Goal: Find specific page/section: Find specific page/section

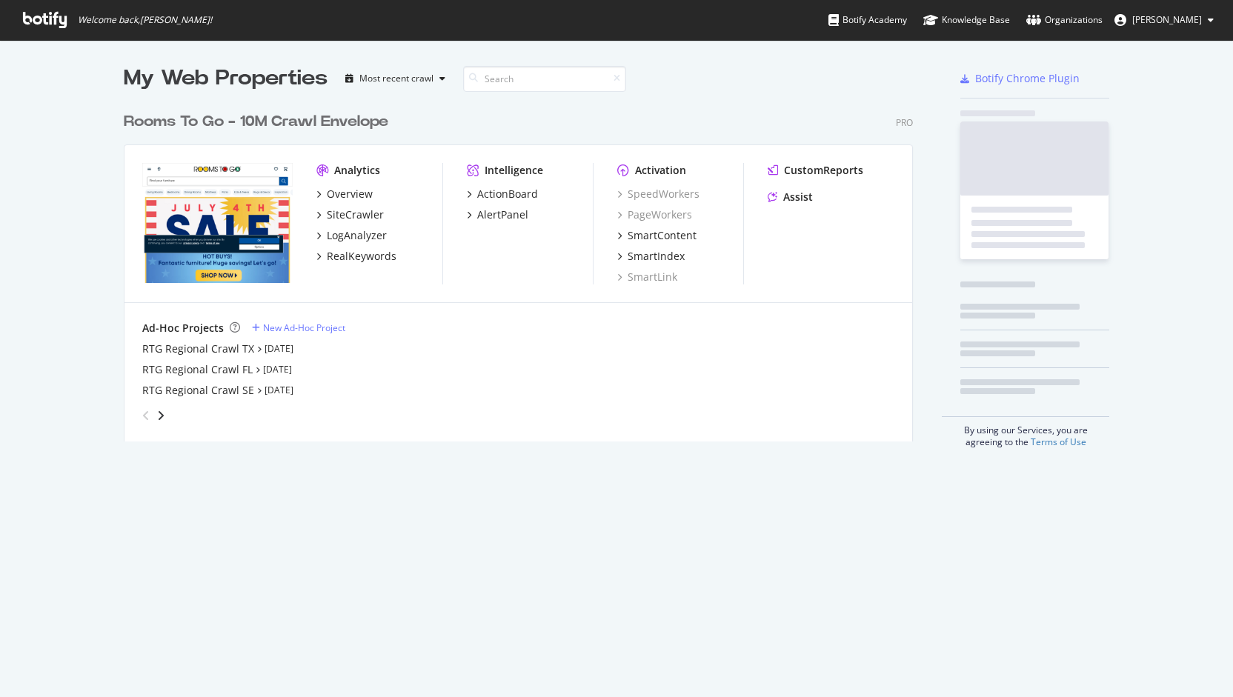
scroll to position [336, 789]
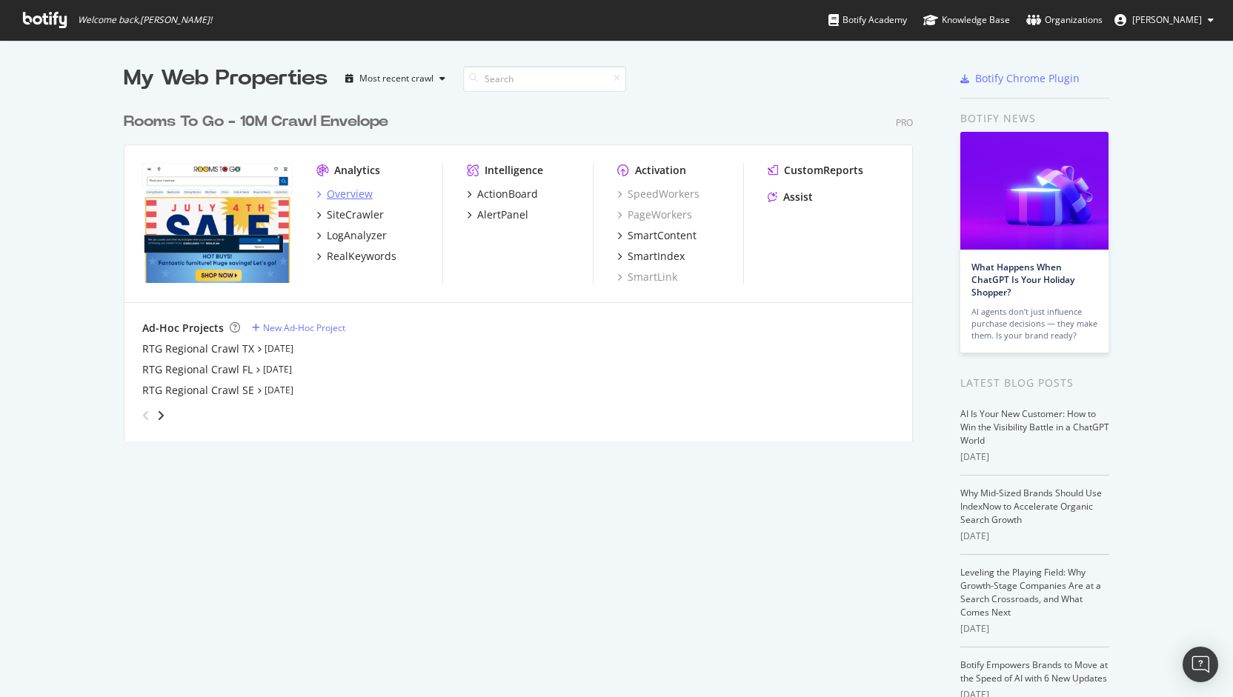
click at [342, 196] on div "Overview" at bounding box center [350, 194] width 46 height 15
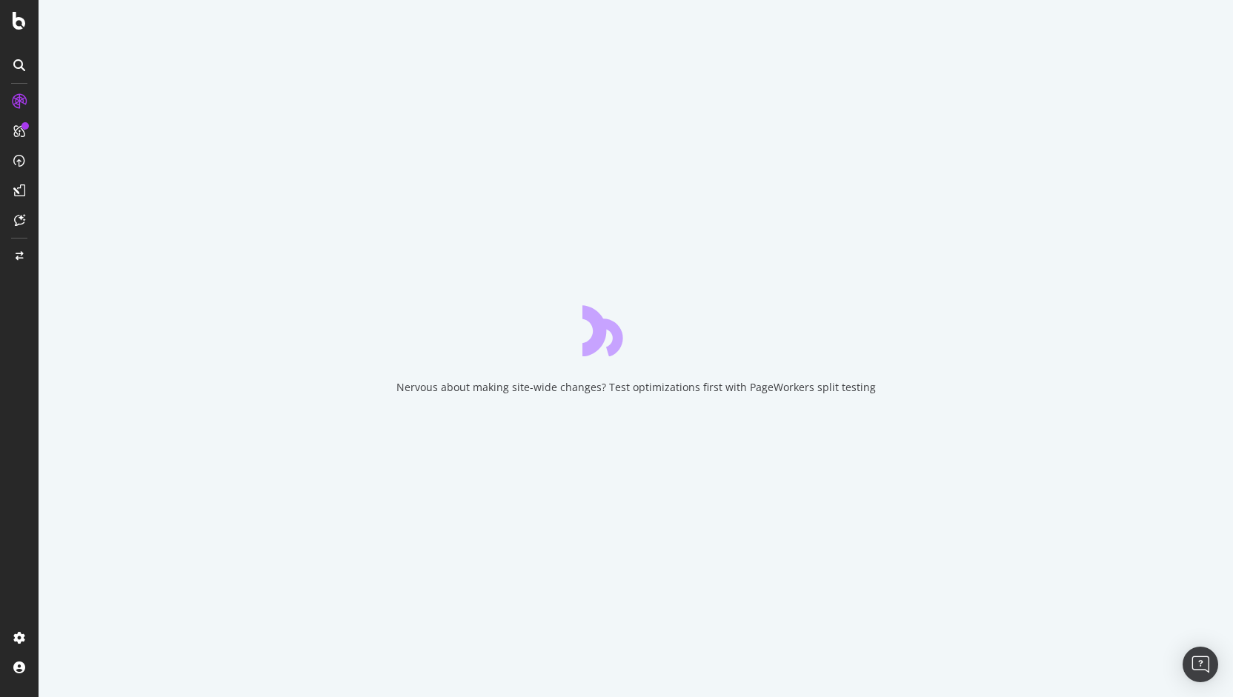
click at [23, 66] on icon at bounding box center [19, 65] width 12 height 12
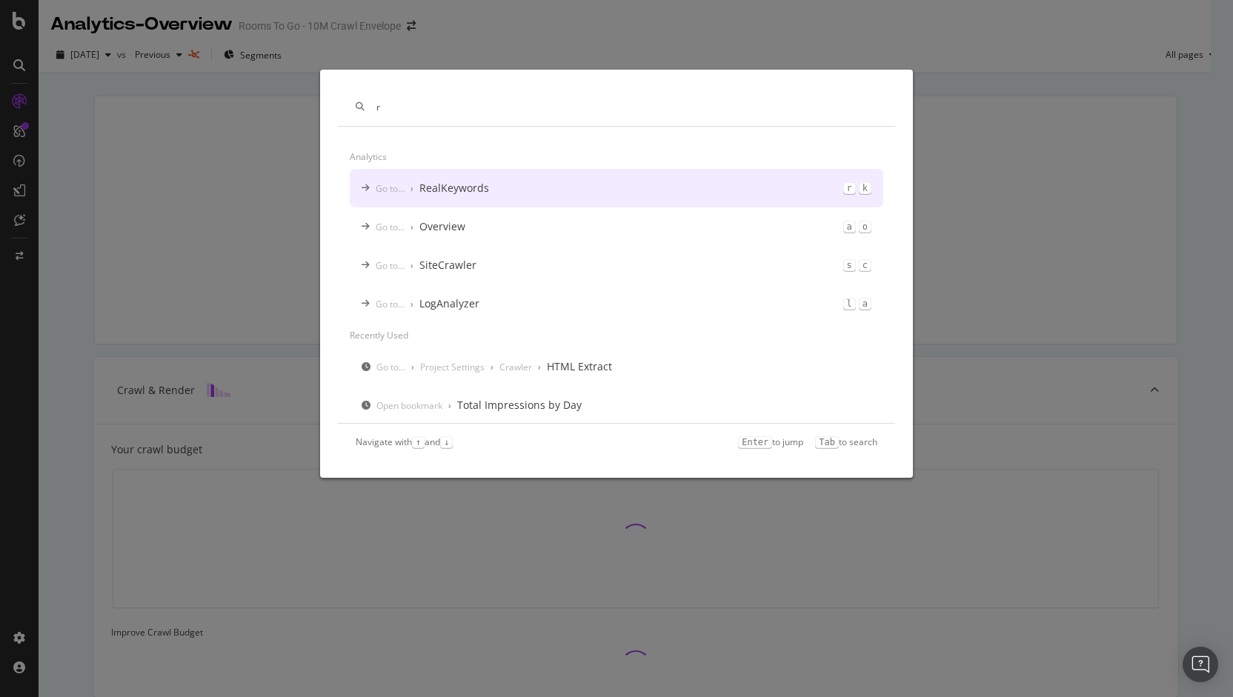
type input "r"
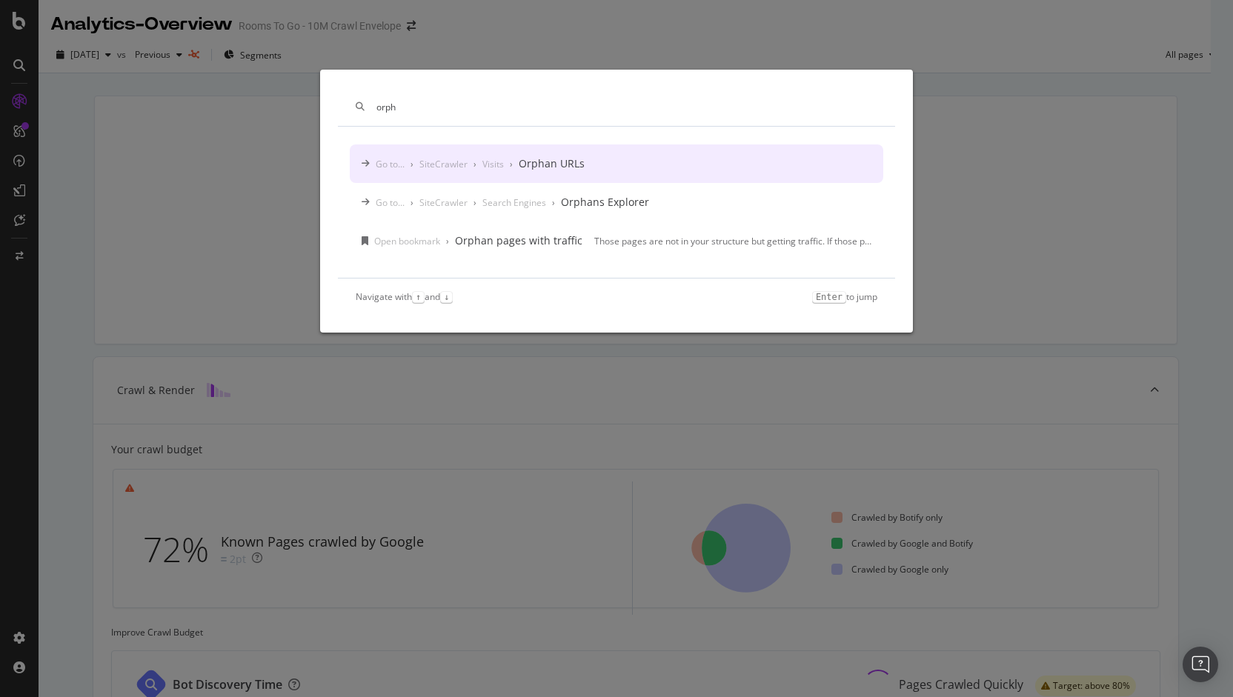
type input "orph"
click at [640, 179] on div "Go to... › SiteCrawler › Visits › Orphan URLs" at bounding box center [617, 164] width 534 height 39
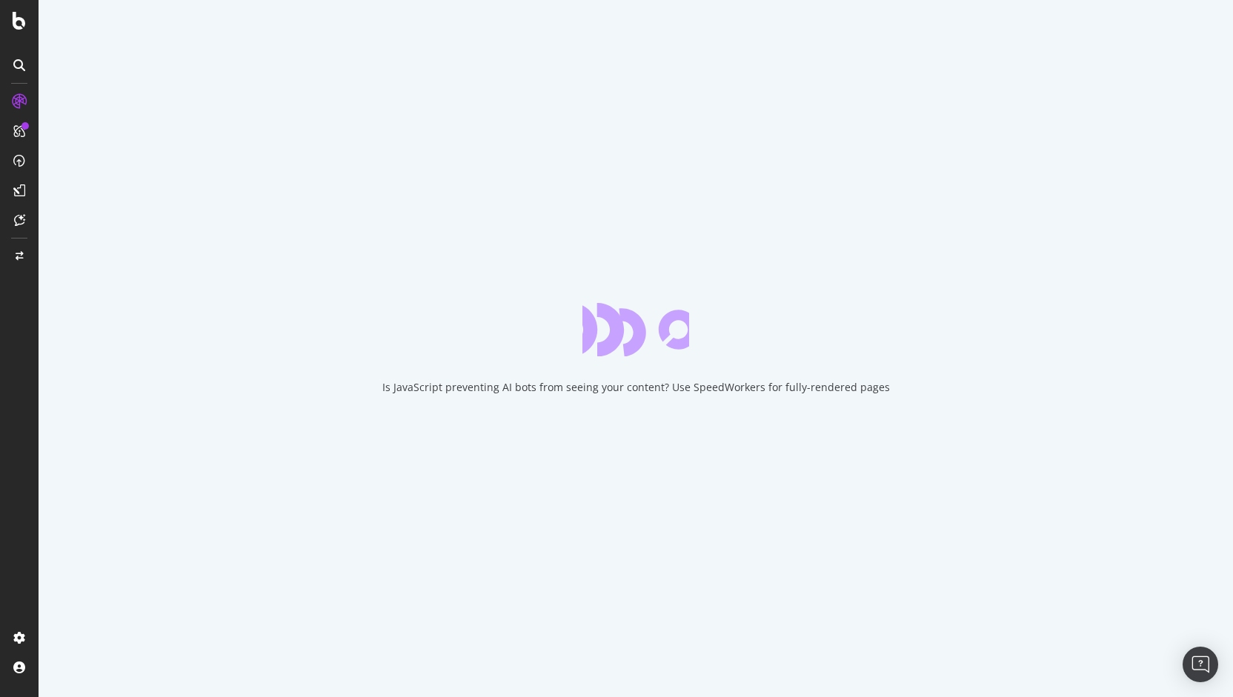
click at [633, 386] on div "Is JavaScript preventing AI bots from seeing your content? Use SpeedWorkers for…" at bounding box center [636, 387] width 508 height 15
drag, startPoint x: 633, startPoint y: 386, endPoint x: 581, endPoint y: 385, distance: 51.9
click at [581, 385] on div "Is JavaScript preventing AI bots from seeing your content? Use SpeedWorkers for…" at bounding box center [636, 387] width 508 height 15
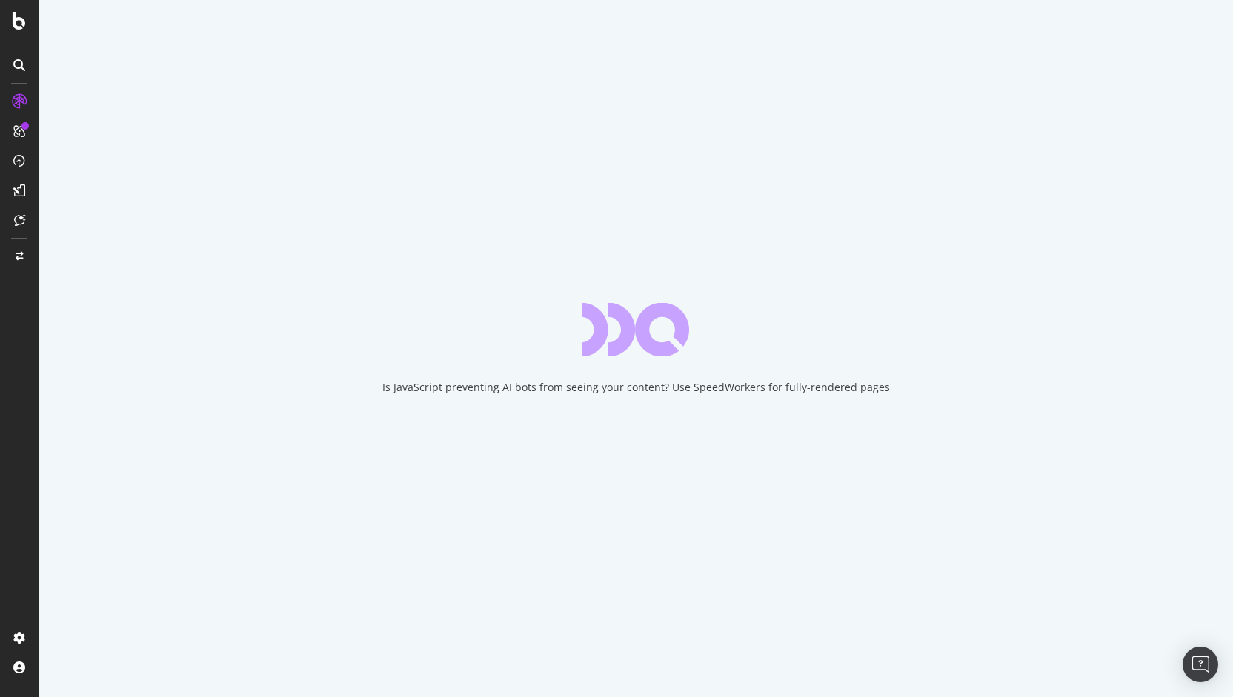
click at [660, 394] on div "Is JavaScript preventing AI bots from seeing your content? Use SpeedWorkers for…" at bounding box center [636, 387] width 508 height 15
drag, startPoint x: 668, startPoint y: 389, endPoint x: 348, endPoint y: 399, distance: 320.3
click at [348, 399] on div "Is JavaScript preventing AI bots from seeing your content? Use SpeedWorkers for…" at bounding box center [636, 348] width 1195 height 697
copy div "Is JavaScript preventing AI bots from seeing your content?"
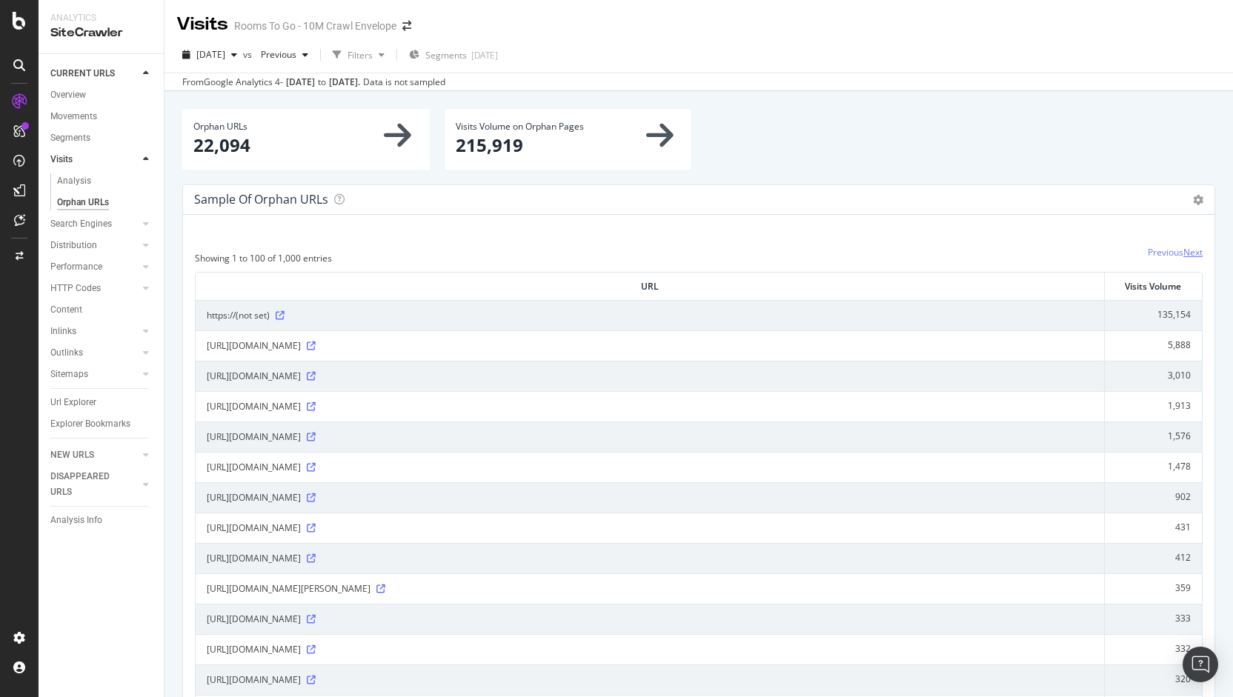
click at [1185, 248] on link "Next" at bounding box center [1193, 252] width 19 height 13
click at [1186, 248] on link "Next" at bounding box center [1193, 252] width 19 height 13
click at [1184, 251] on link "Next" at bounding box center [1193, 252] width 19 height 13
click at [1184, 248] on link "Next" at bounding box center [1193, 252] width 19 height 13
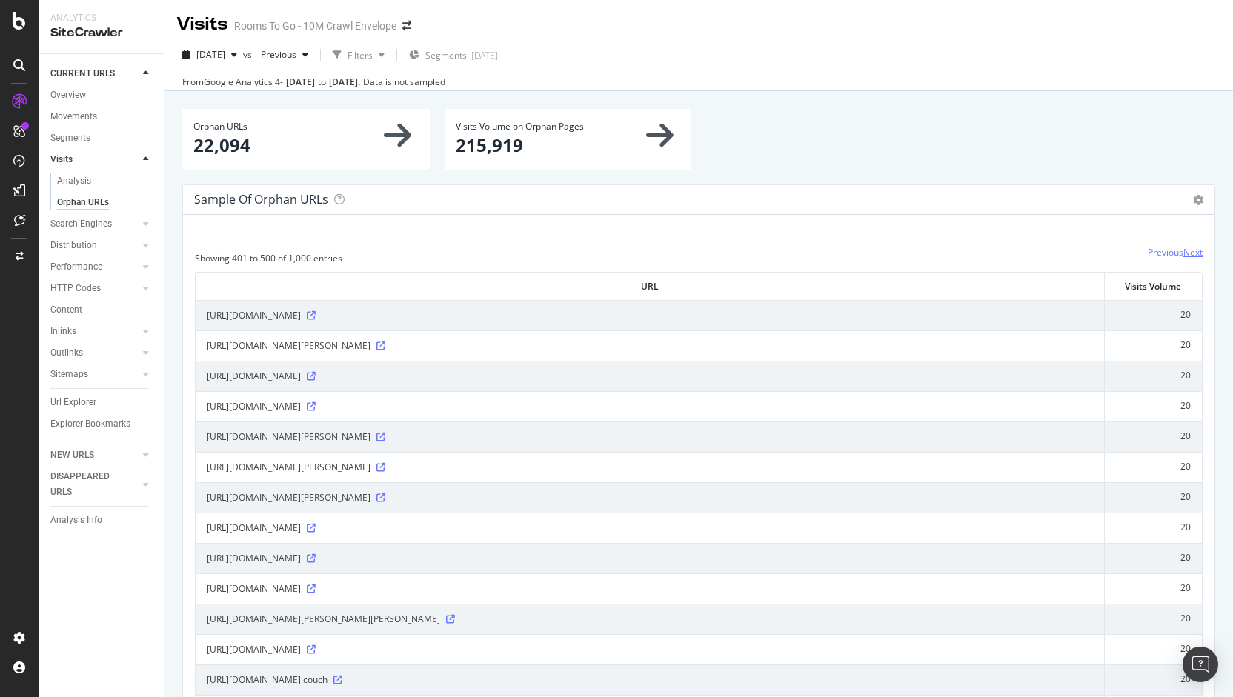
click at [1184, 248] on link "Next" at bounding box center [1193, 252] width 19 height 13
click at [1184, 250] on link "Next" at bounding box center [1193, 252] width 19 height 13
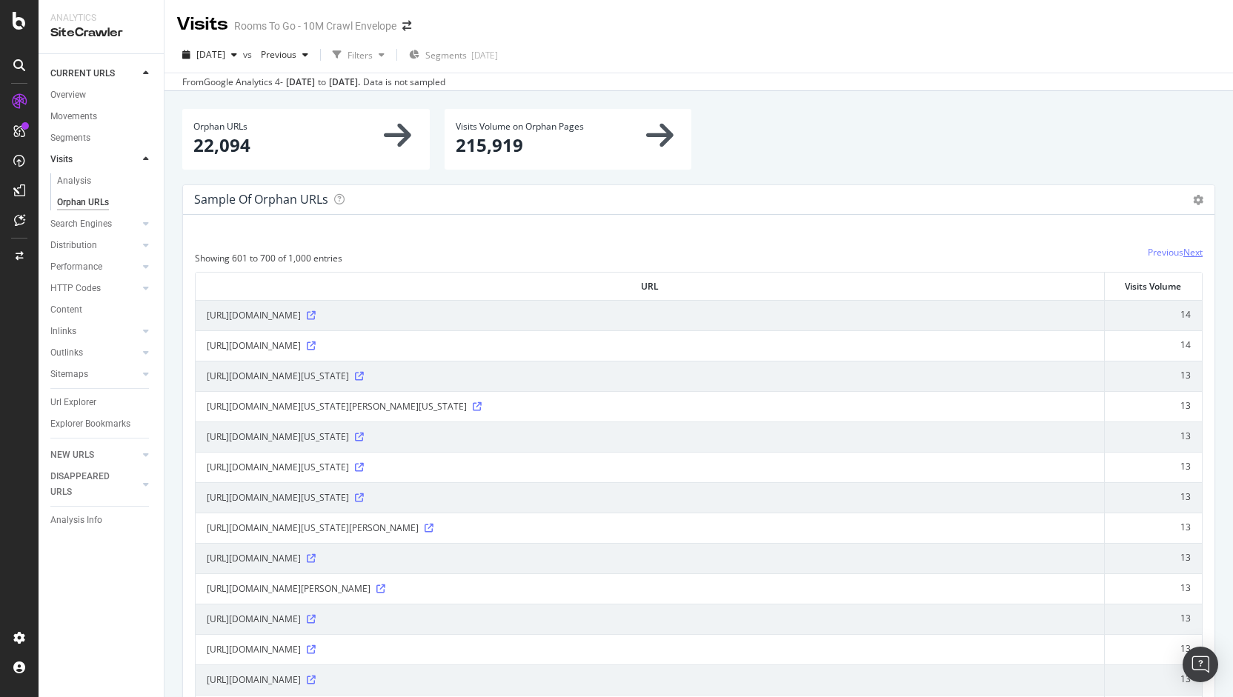
click at [1184, 254] on link "Next" at bounding box center [1193, 252] width 19 height 13
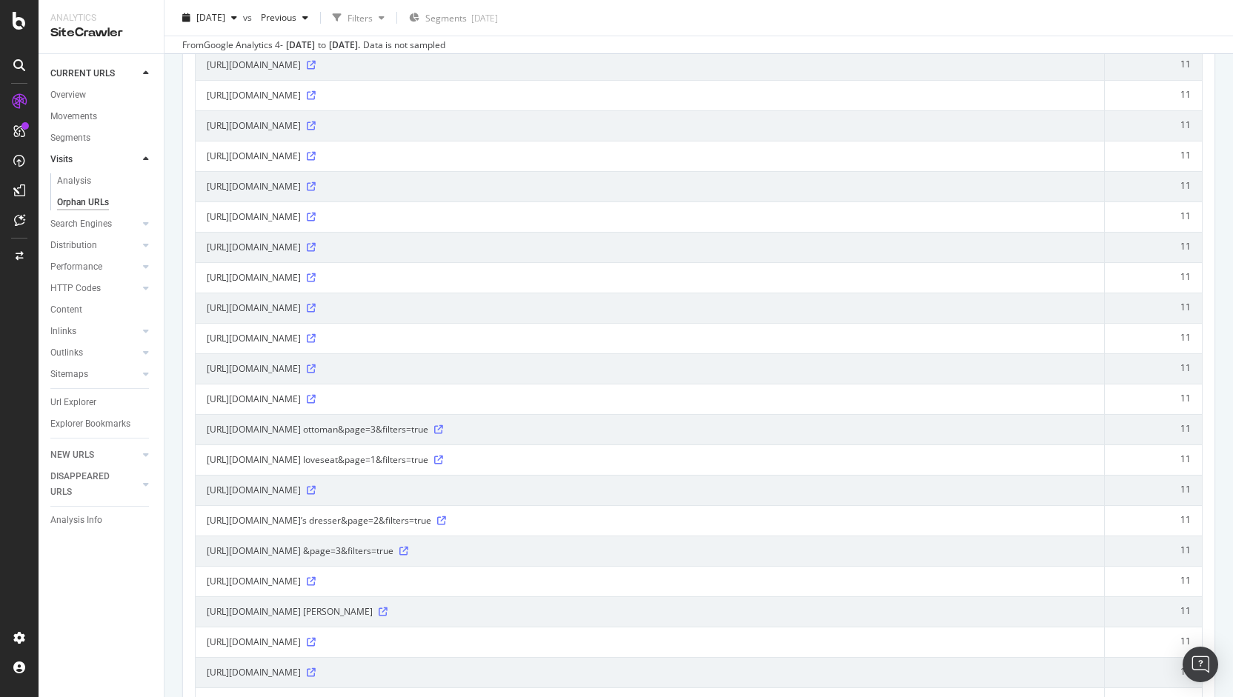
scroll to position [870, 0]
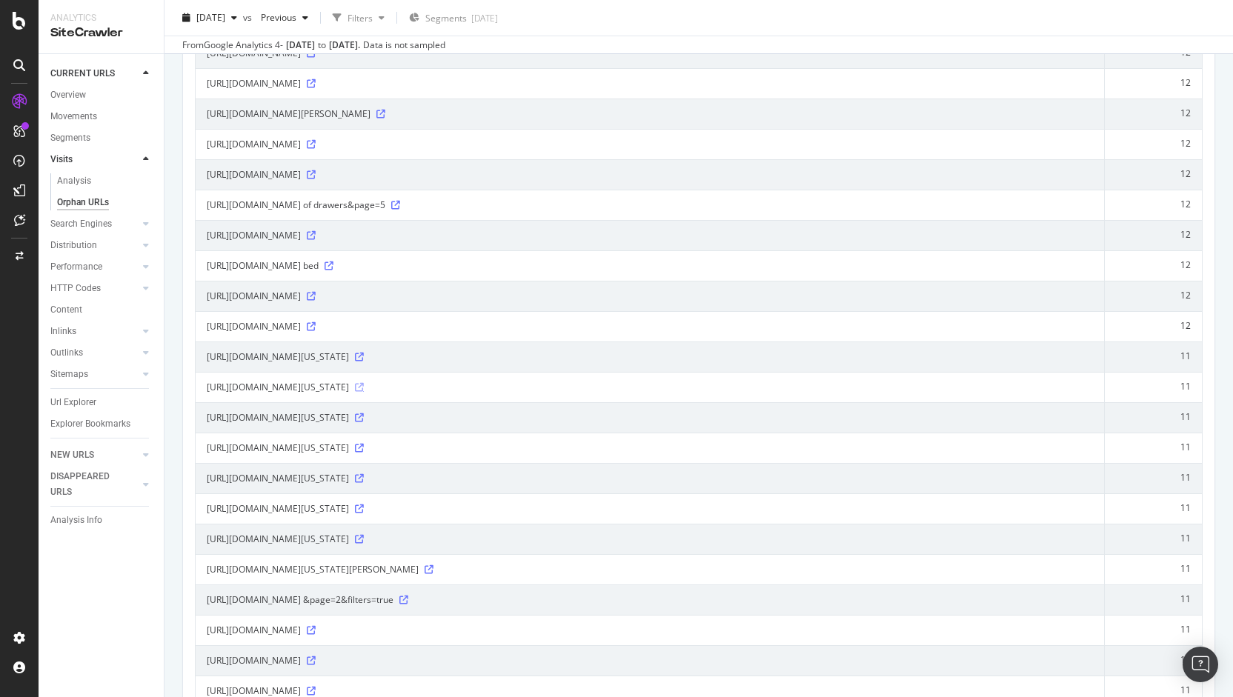
click at [364, 383] on icon at bounding box center [359, 387] width 9 height 9
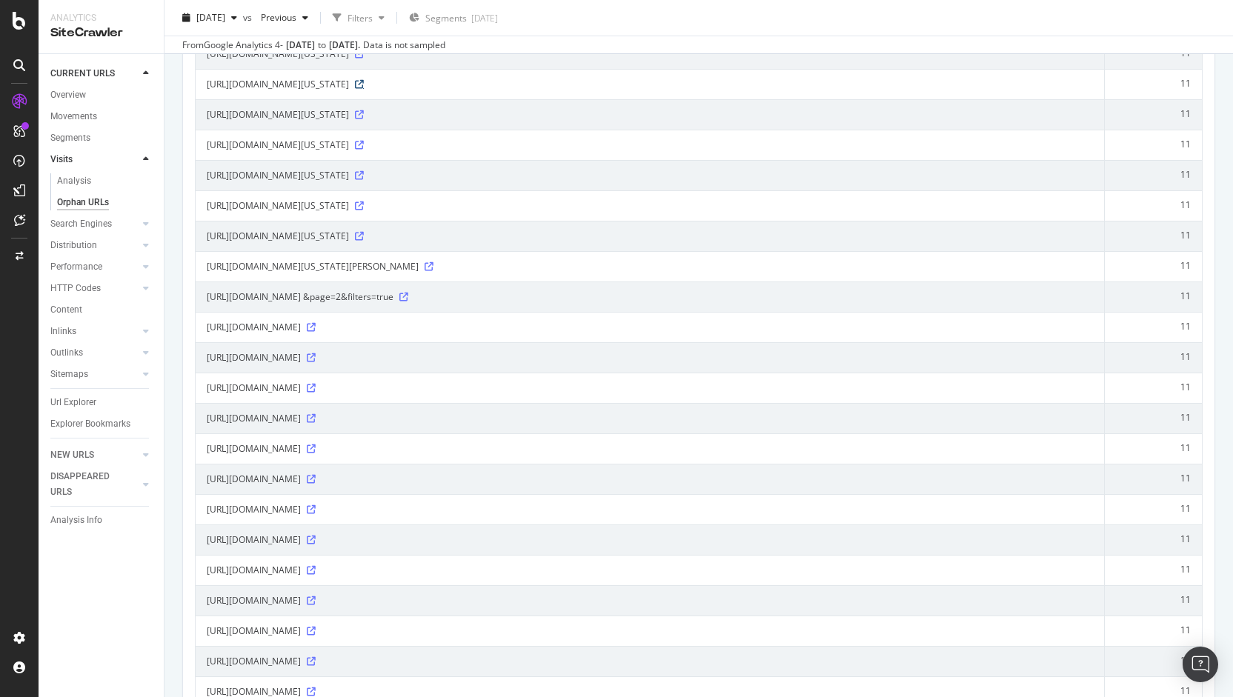
scroll to position [989, 0]
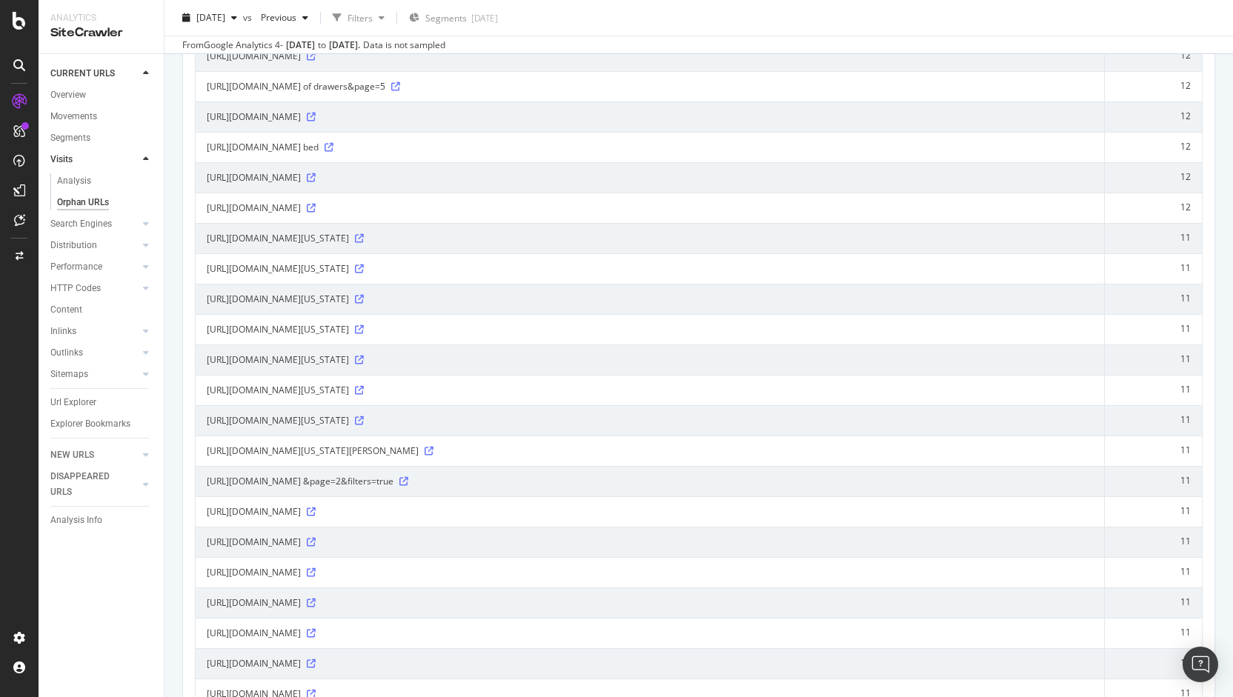
click at [18, 65] on icon at bounding box center [19, 65] width 12 height 12
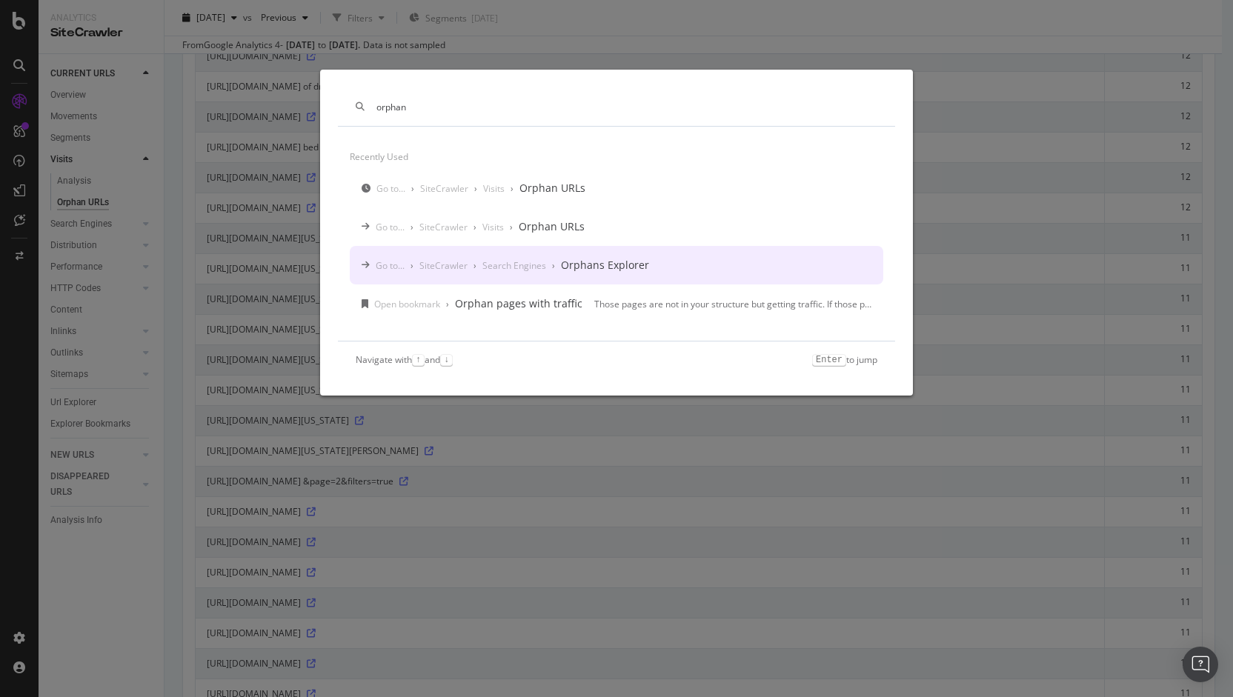
type input "orphan"
click at [517, 269] on div "Search Engines" at bounding box center [514, 265] width 64 height 13
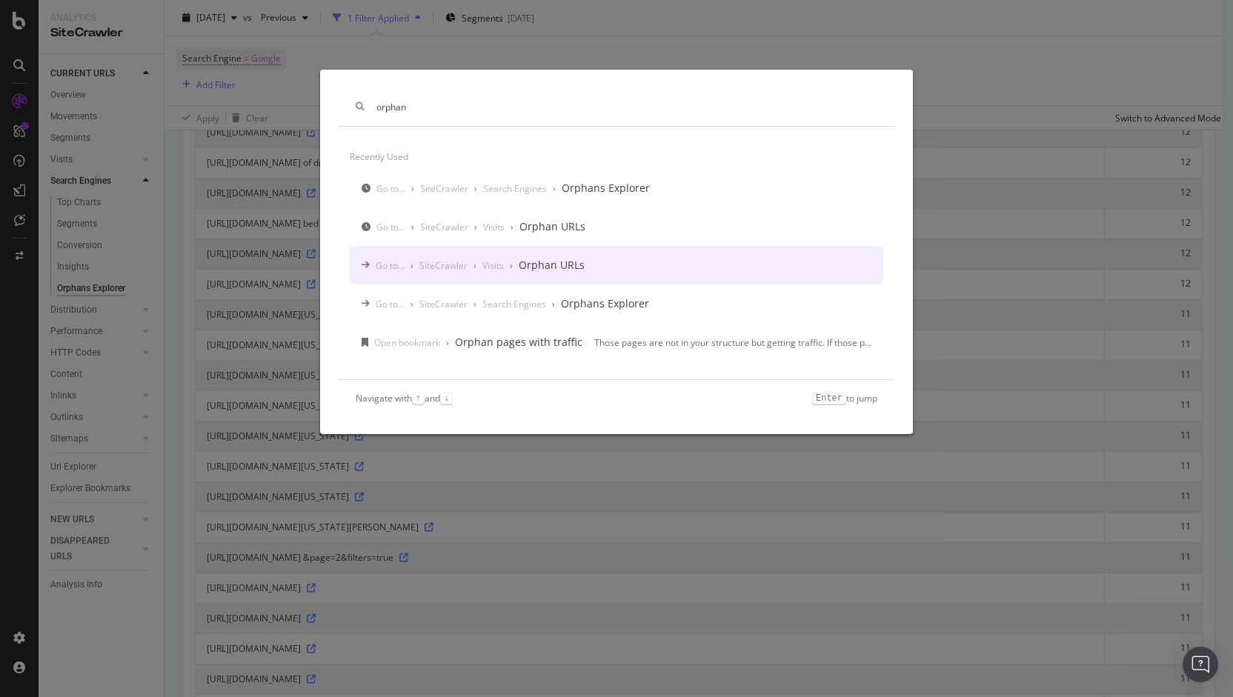
scroll to position [1064, 0]
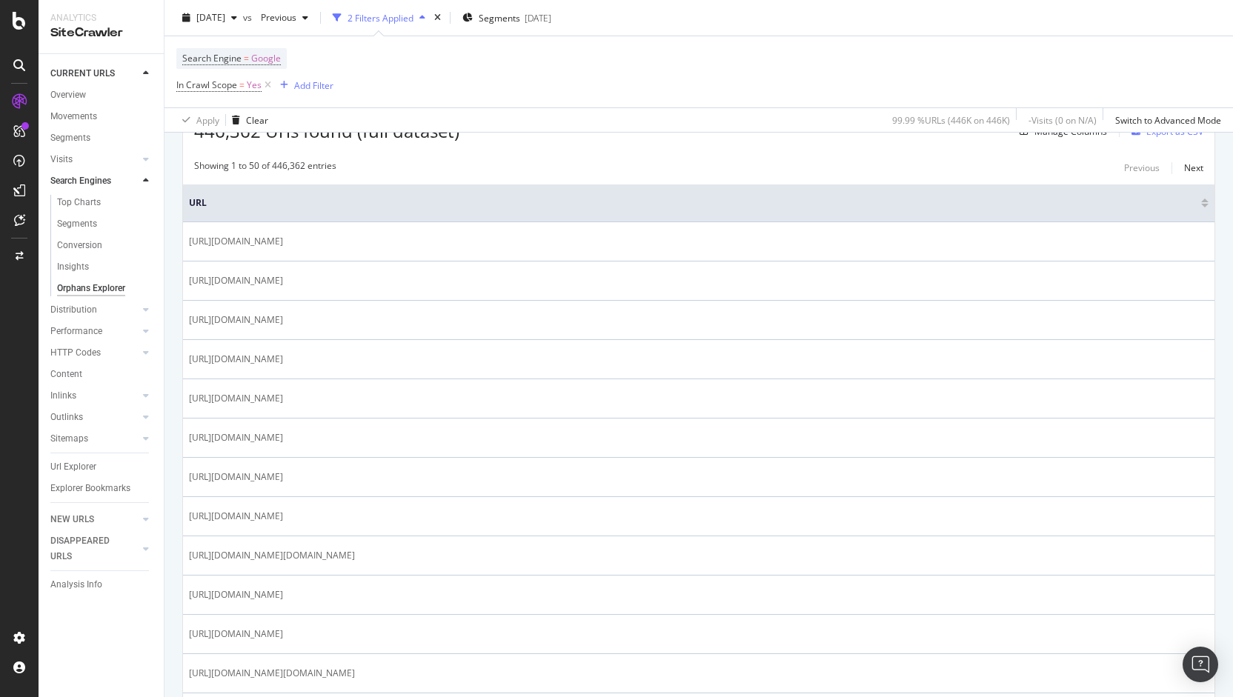
scroll to position [291, 0]
